Goal: Task Accomplishment & Management: Use online tool/utility

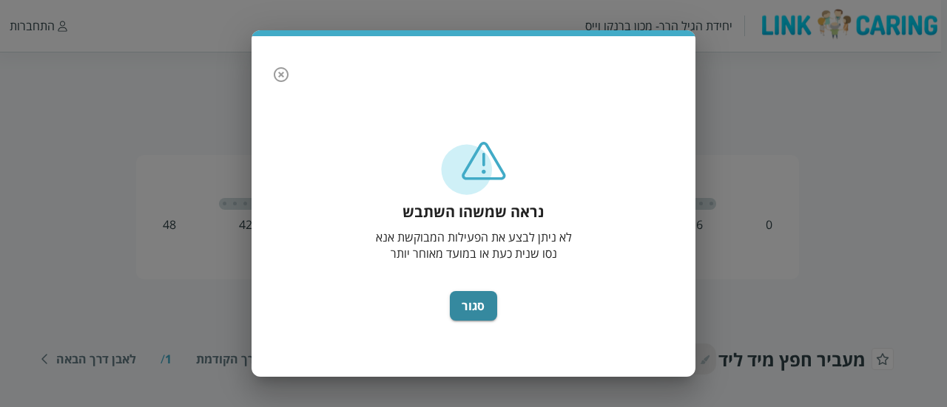
click at [466, 323] on div "נראה שמשהו השתבש לא ניתן לבצע את הפעילות המבוקשת אנא נסו שנית כעת או במועד מאוח…" at bounding box center [473, 250] width 414 height 223
click at [469, 308] on button "סגור" at bounding box center [473, 306] width 47 height 30
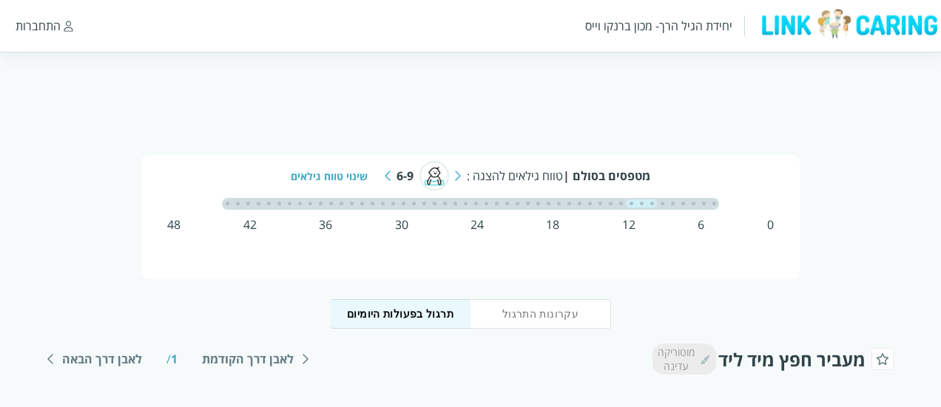
click at [847, 20] on img at bounding box center [849, 24] width 184 height 32
click at [799, 26] on img at bounding box center [849, 24] width 184 height 32
click at [47, 27] on div "התחברות" at bounding box center [38, 26] width 45 height 16
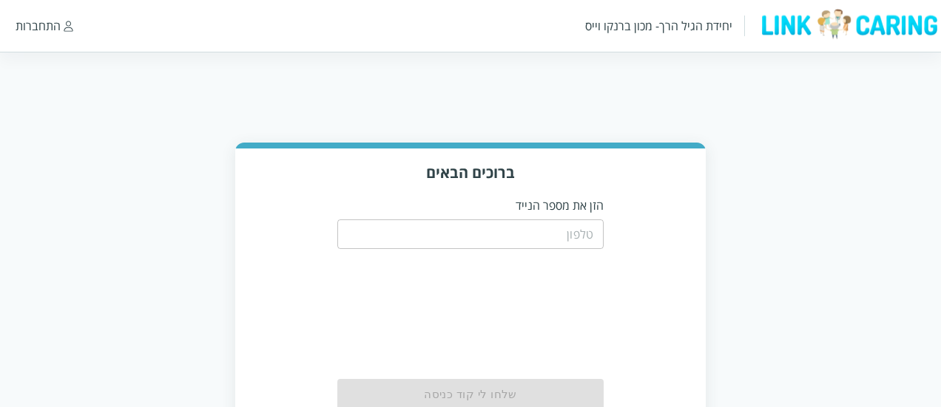
click at [854, 23] on img at bounding box center [849, 24] width 184 height 32
click at [629, 23] on div "יחידת הגיל הרך- מכון ברנקו וייס" at bounding box center [658, 26] width 147 height 16
click at [24, 24] on div "התחברות" at bounding box center [38, 26] width 45 height 16
